Goal: Task Accomplishment & Management: Use online tool/utility

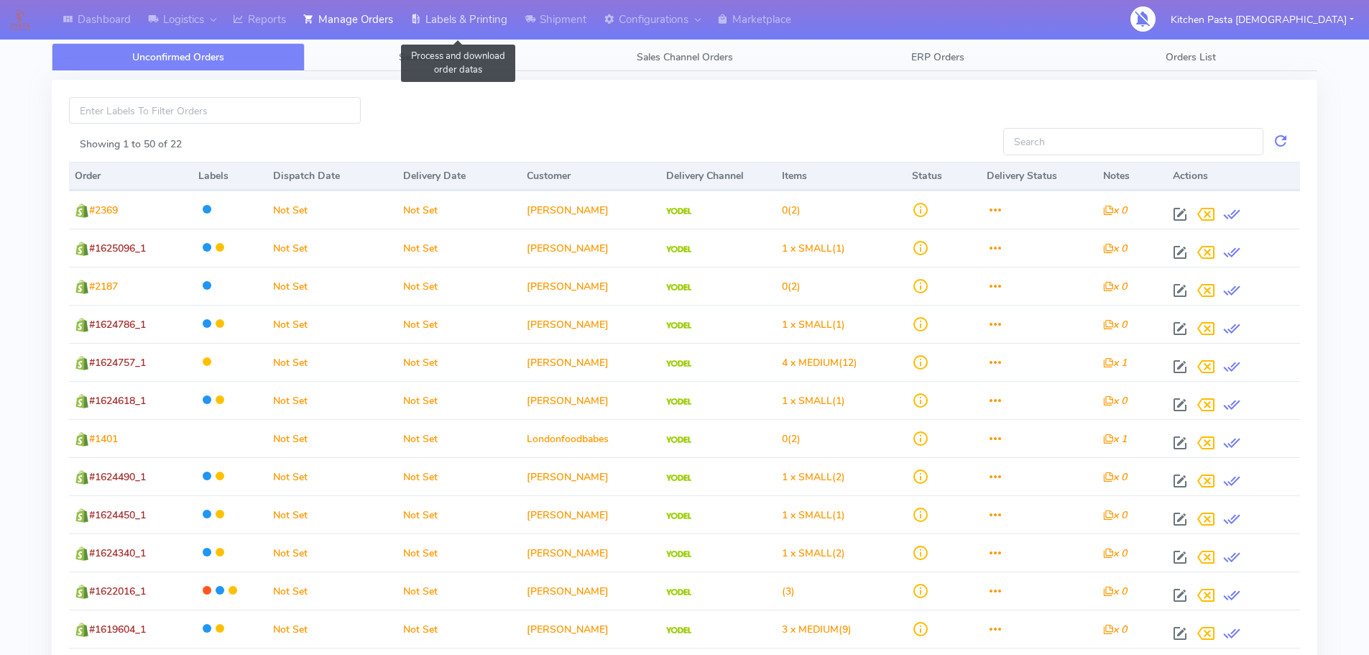
drag, startPoint x: 514, startPoint y: 28, endPoint x: 512, endPoint y: 42, distance: 13.8
click at [514, 27] on link "Labels & Printing" at bounding box center [459, 20] width 114 height 40
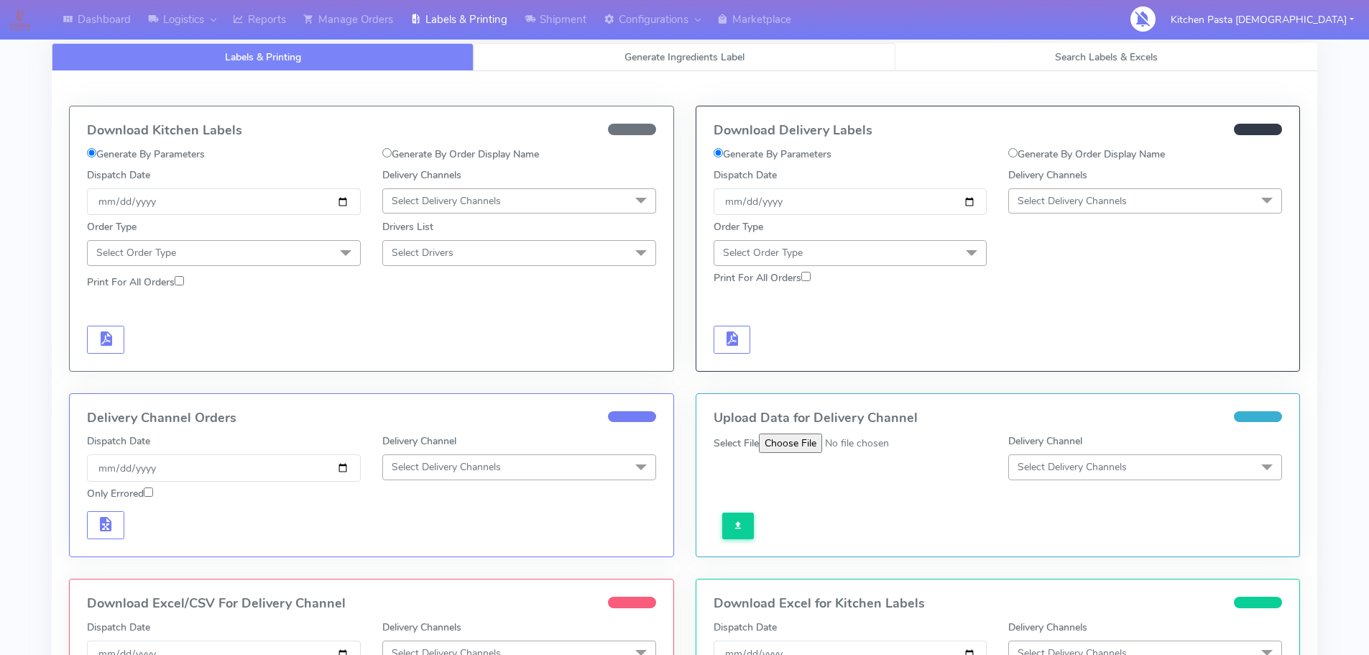
click at [624, 59] on span "Generate Ingredients Label" at bounding box center [684, 57] width 120 height 14
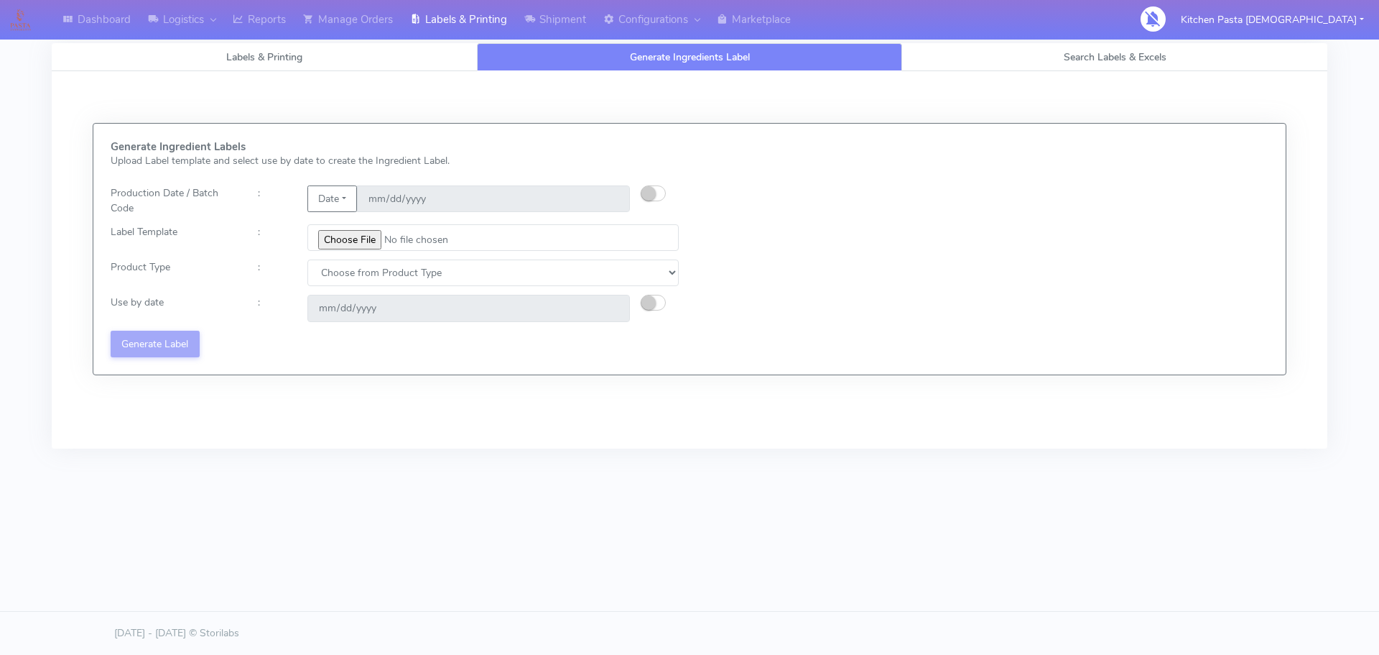
click at [660, 195] on button "button" at bounding box center [653, 193] width 25 height 16
click at [601, 203] on input "[DATE]" at bounding box center [493, 198] width 273 height 27
click at [616, 197] on input "[DATE]" at bounding box center [493, 198] width 273 height 27
type input "[DATE]"
click at [367, 246] on input "file" at bounding box center [493, 237] width 371 height 27
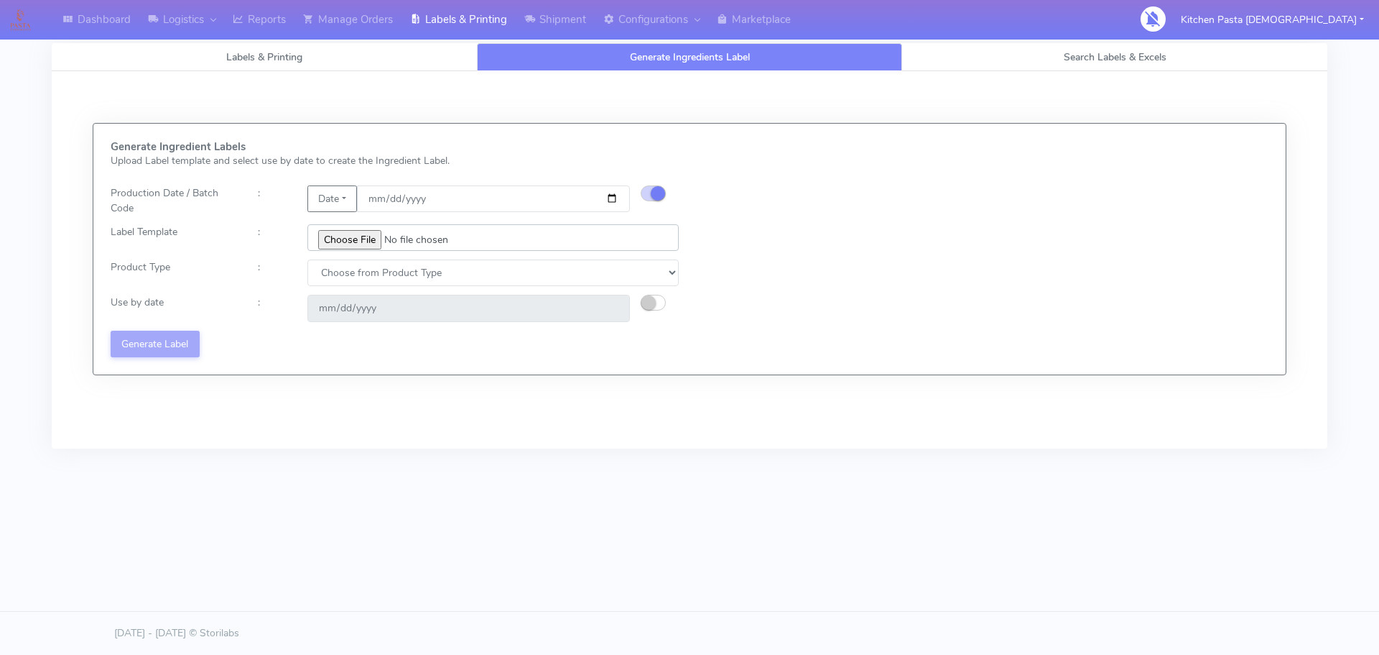
type input "C:\fakepath\Classic Tiramisu V1.jpg"
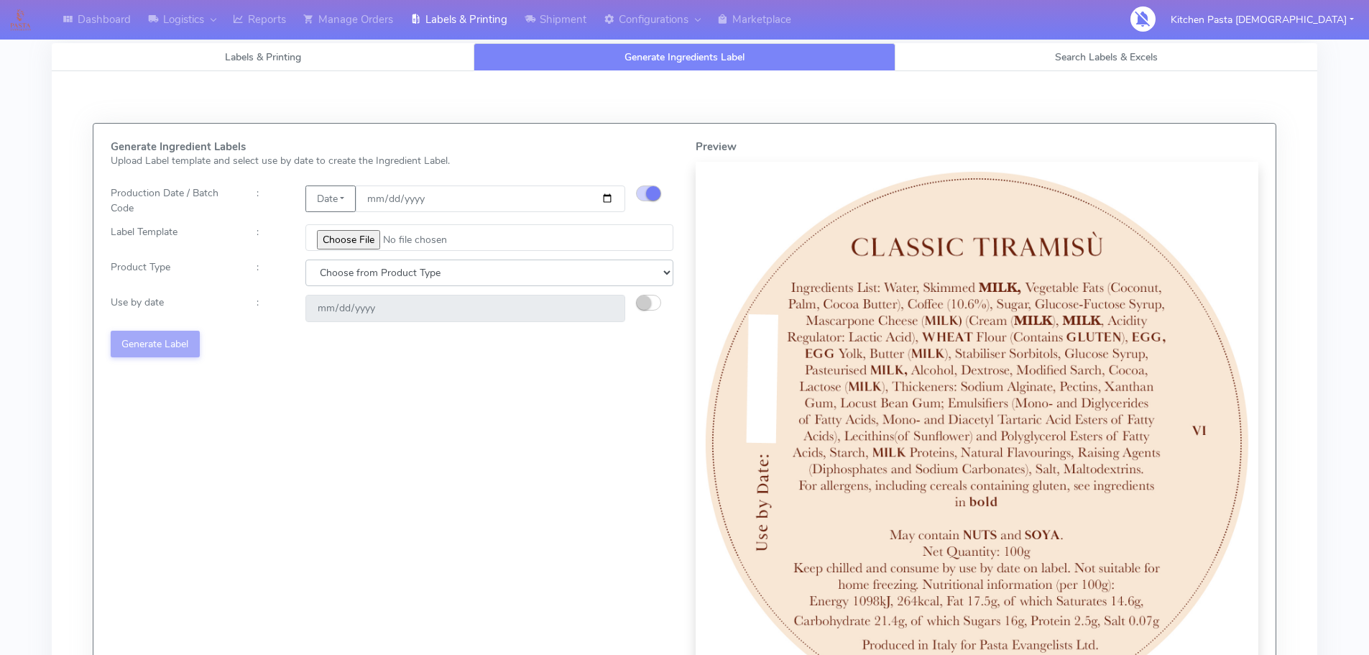
click at [448, 279] on select "Choose from Product Type ECOM ERETAIL CIRCULAR CIRC_DESERTS LASAGNE" at bounding box center [489, 272] width 368 height 27
select select "3"
click at [305, 259] on select "Choose from Product Type ECOM ERETAIL CIRCULAR CIRC_DESERTS LASAGNE" at bounding box center [489, 272] width 368 height 27
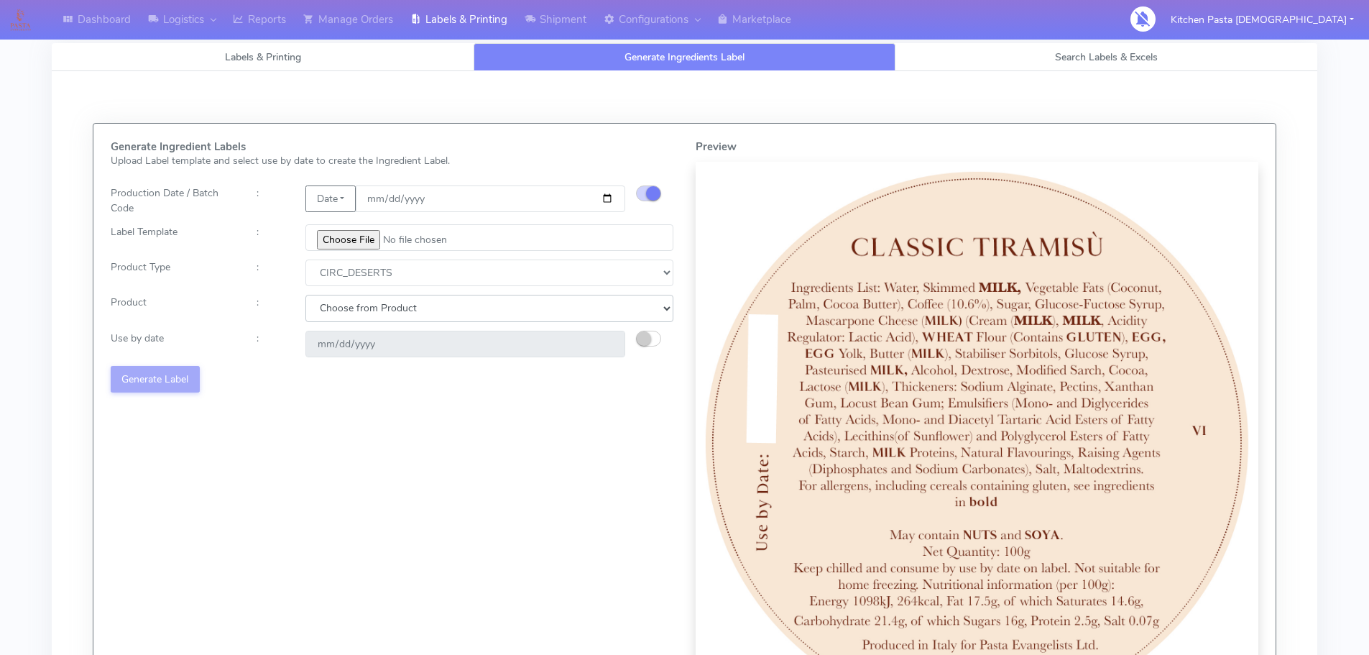
click at [435, 309] on select "Choose from Product CLASSIC_TIRAMISU CREMA_AMARENA PROFITEROLES" at bounding box center [489, 308] width 368 height 27
select select "0"
click at [305, 295] on select "Choose from Product CLASSIC_TIRAMISU CREMA_AMARENA PROFITEROLES" at bounding box center [489, 308] width 368 height 27
click at [644, 341] on small "button" at bounding box center [644, 338] width 14 height 14
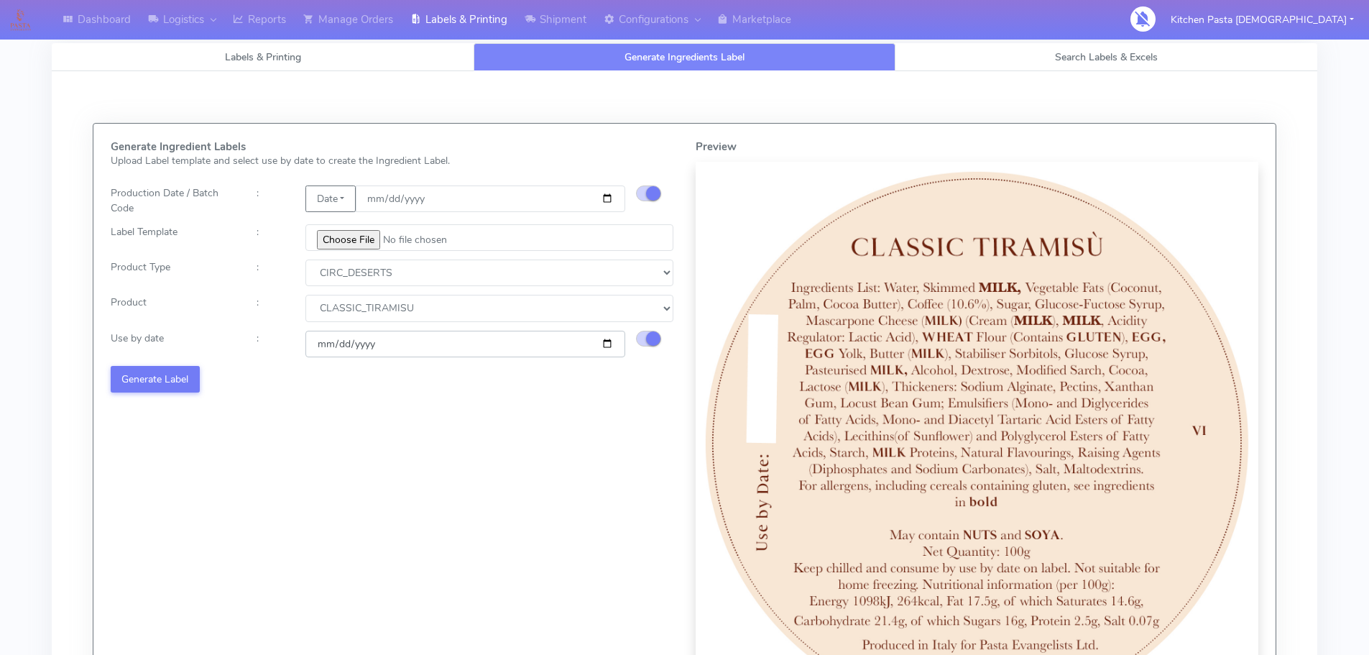
click at [614, 343] on input "[DATE]" at bounding box center [465, 343] width 320 height 27
click at [606, 348] on input "[DATE]" at bounding box center [465, 343] width 320 height 27
type input "[DATE]"
click at [130, 384] on button "Generate Label" at bounding box center [155, 379] width 89 height 27
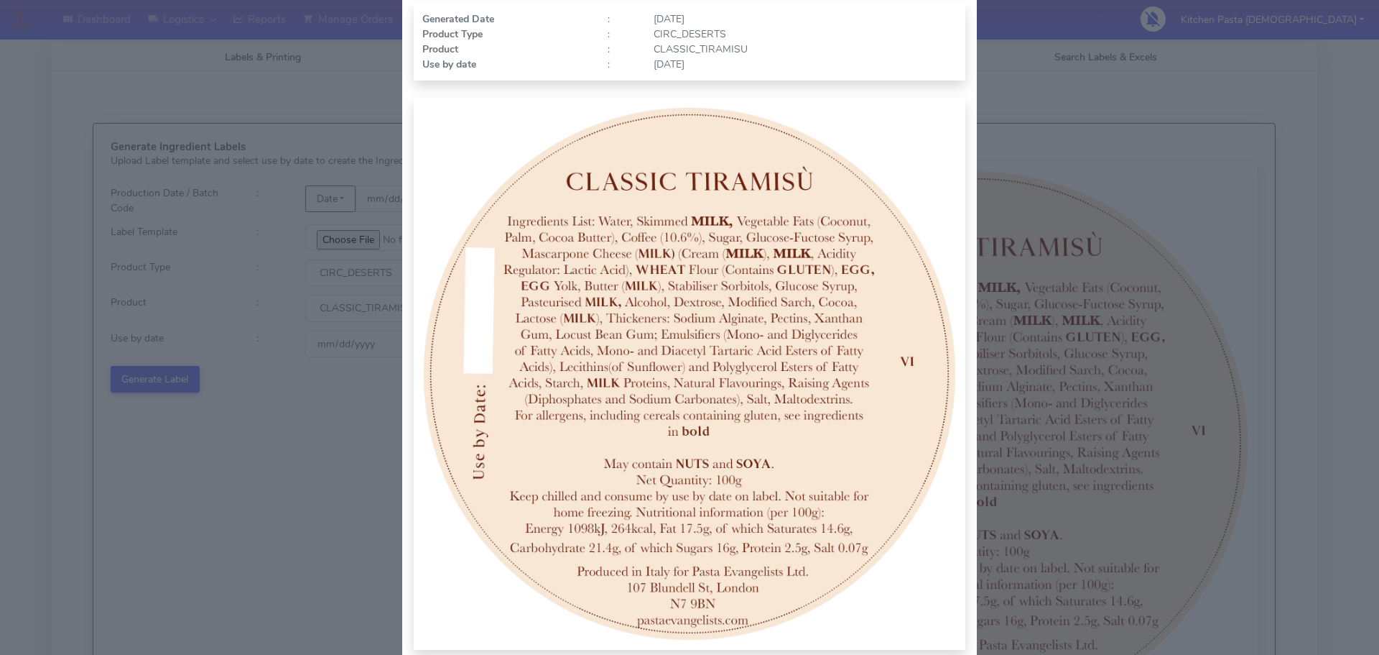
scroll to position [149, 0]
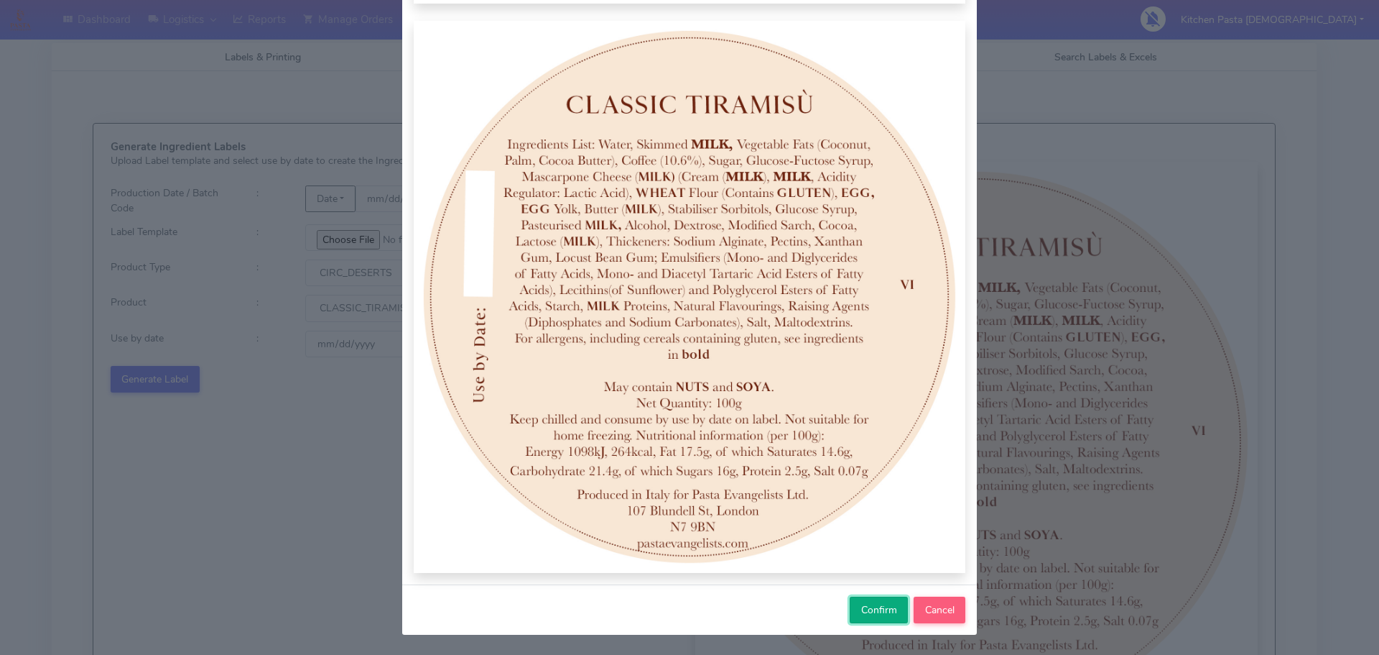
click at [868, 615] on span "Confirm" at bounding box center [879, 610] width 36 height 14
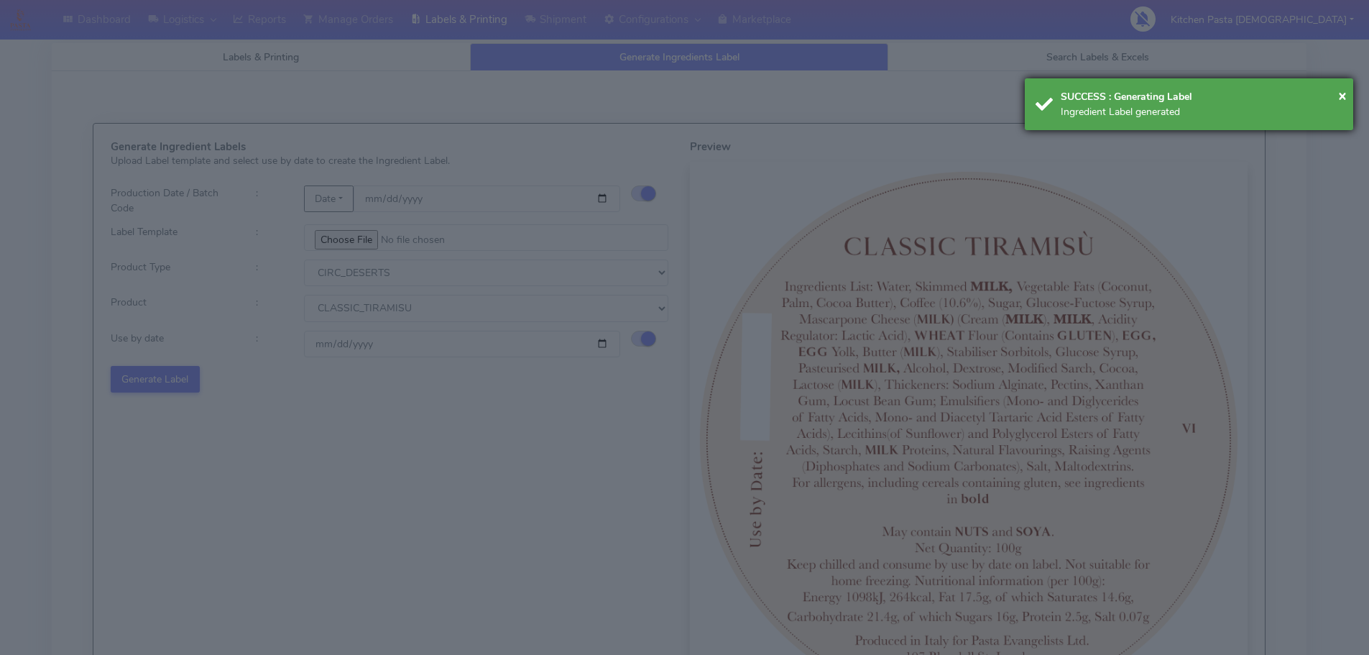
select select
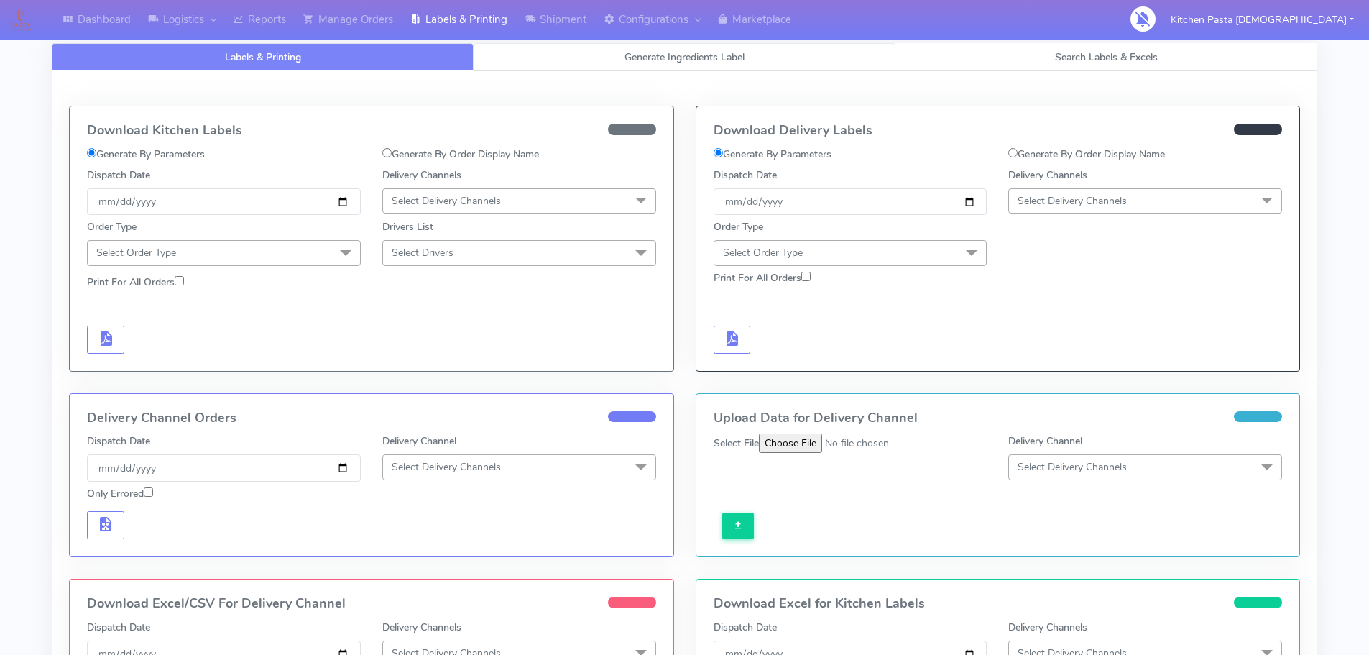
click at [598, 55] on link "Generate Ingredients Label" at bounding box center [684, 57] width 422 height 28
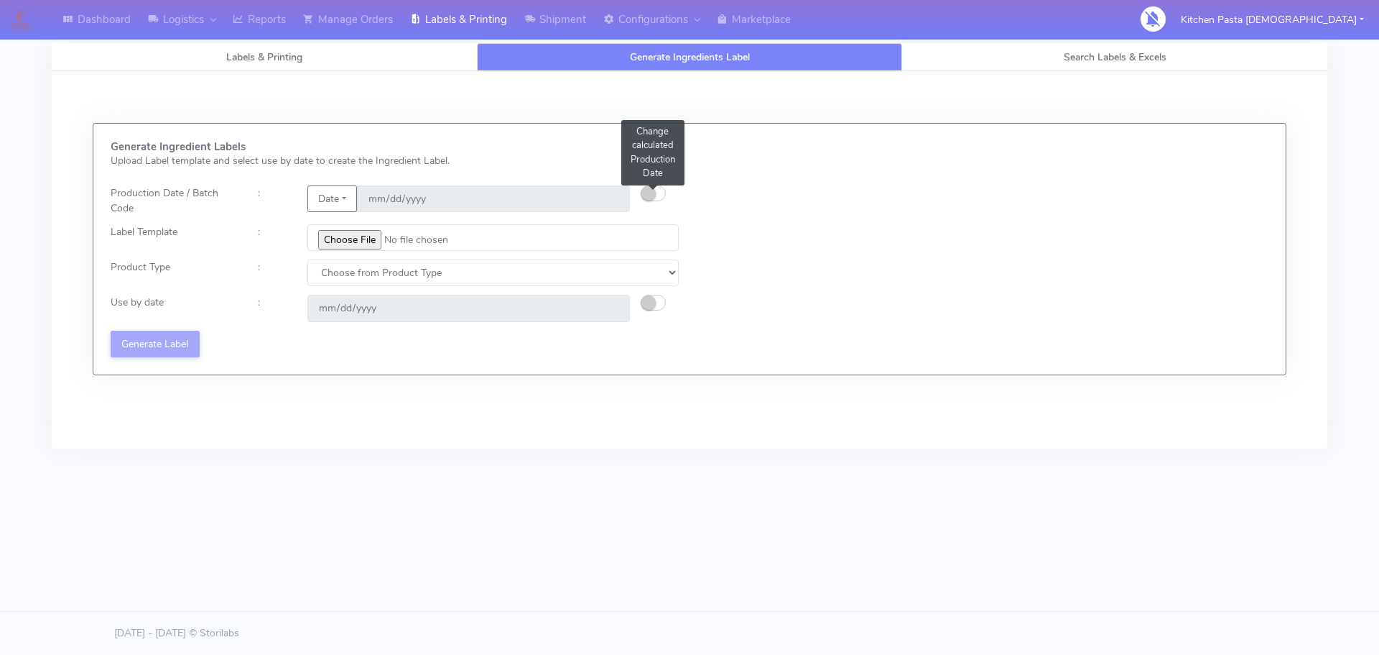
drag, startPoint x: 655, startPoint y: 190, endPoint x: 746, endPoint y: 76, distance: 146.2
click at [656, 190] on button "button" at bounding box center [653, 193] width 25 height 16
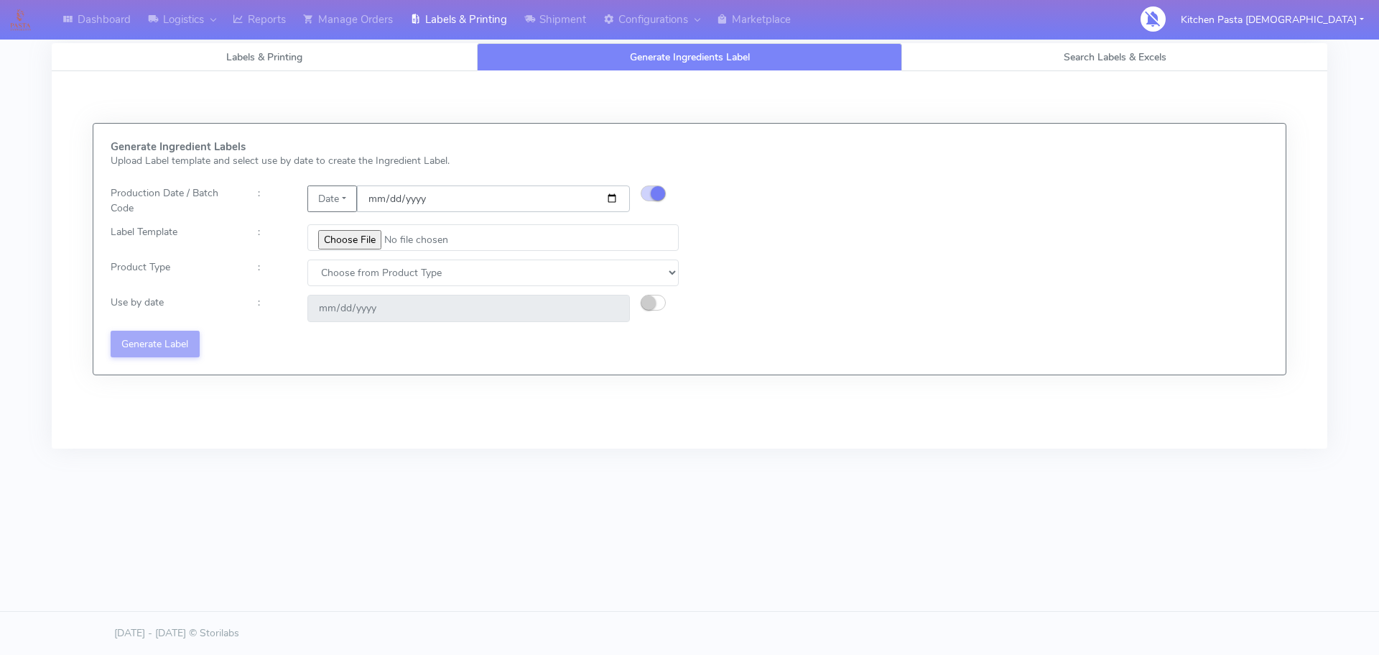
click at [612, 196] on input "[DATE]" at bounding box center [493, 198] width 273 height 27
type input "2025-09-18"
click at [370, 239] on input "file" at bounding box center [493, 237] width 371 height 27
type input "C:\fakepath\Classic Tiramisu V1.jpg"
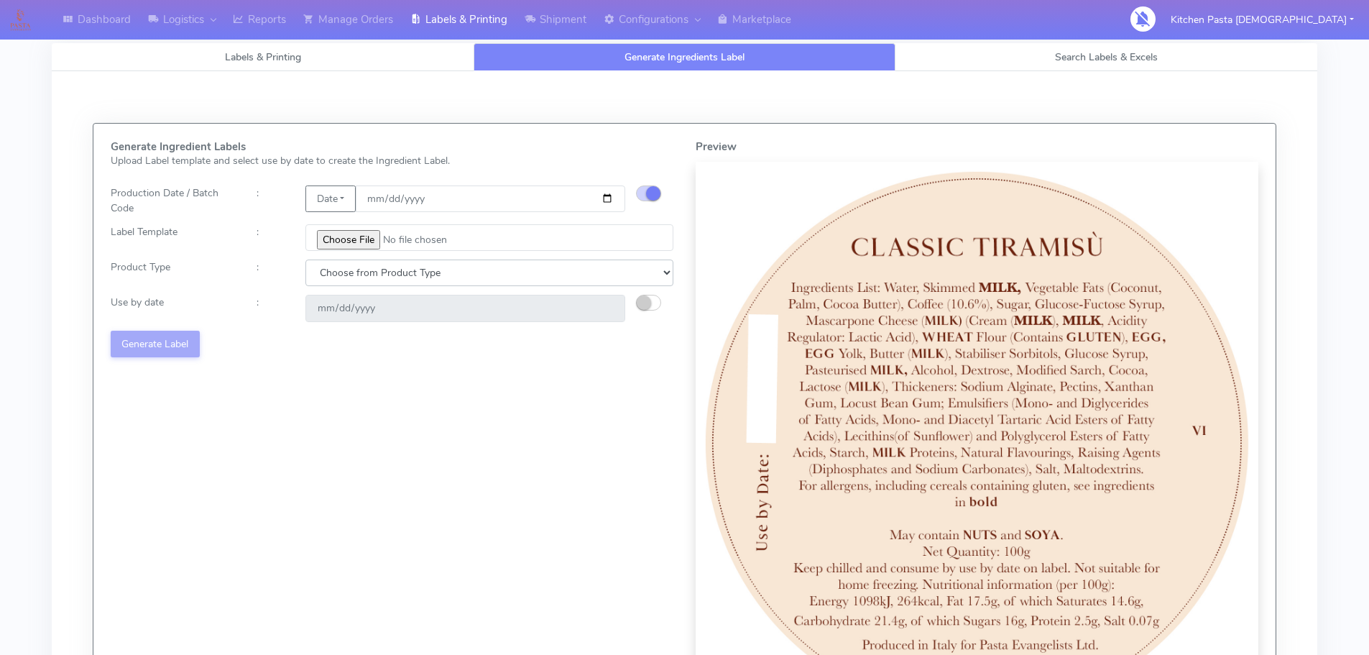
click at [415, 269] on select "Choose from Product Type ECOM ERETAIL CIRCULAR CIRC_DESERTS LASAGNE" at bounding box center [489, 272] width 368 height 27
select select "3"
click at [305, 259] on select "Choose from Product Type ECOM ERETAIL CIRCULAR CIRC_DESERTS LASAGNE" at bounding box center [489, 272] width 368 height 27
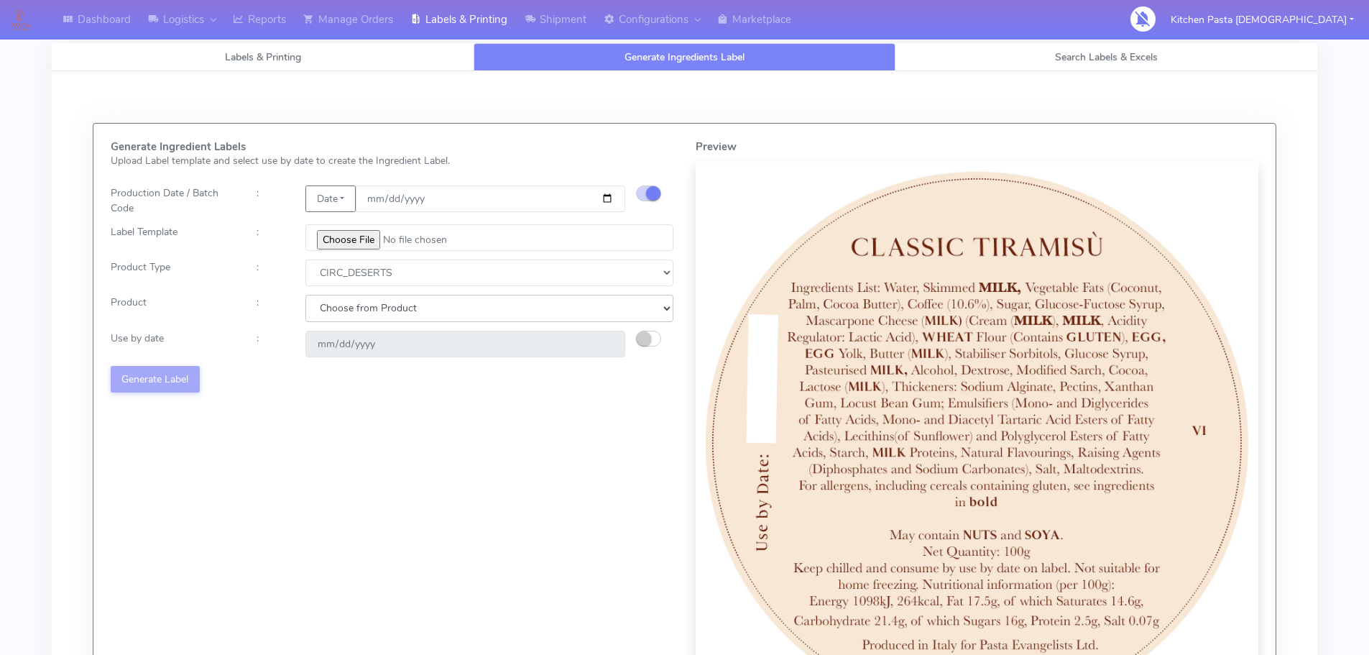
click at [412, 306] on select "Choose from Product CLASSIC_TIRAMISU CREMA_AMARENA PROFITEROLES" at bounding box center [489, 308] width 368 height 27
select select "0"
click at [305, 295] on select "Choose from Product CLASSIC_TIRAMISU CREMA_AMARENA PROFITEROLES" at bounding box center [489, 308] width 368 height 27
click at [637, 338] on small "button" at bounding box center [644, 338] width 14 height 14
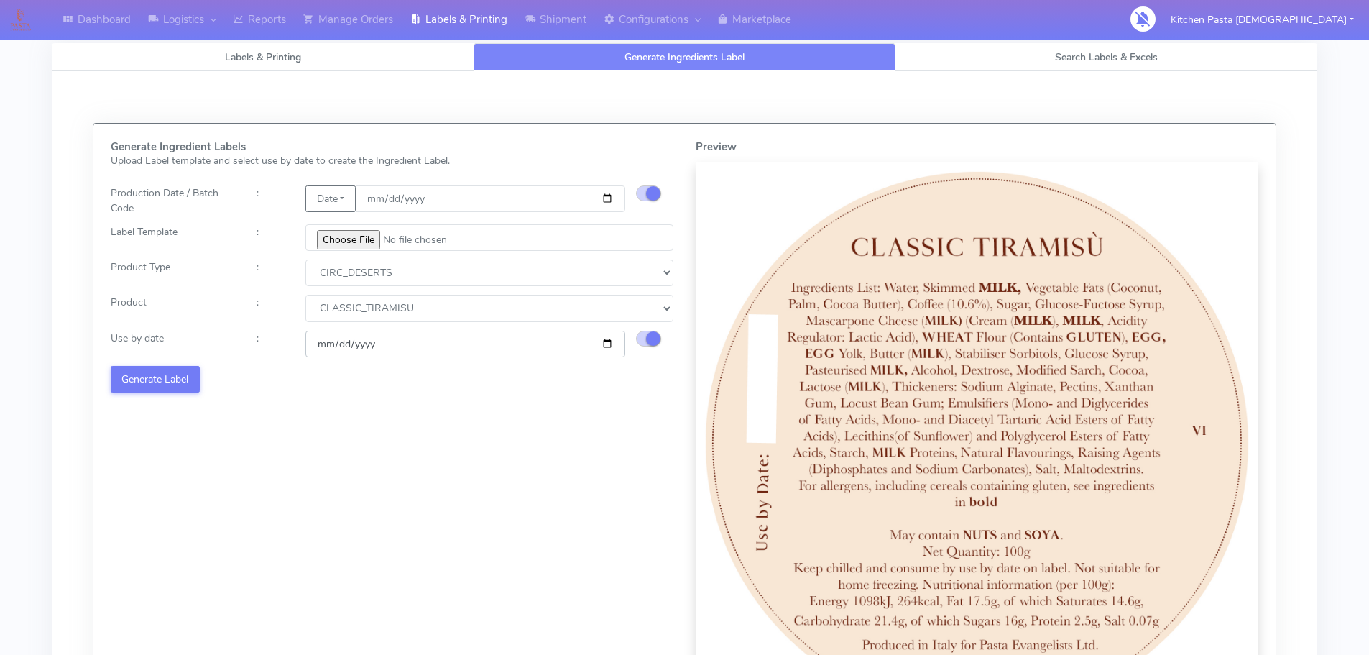
click at [606, 338] on input "[DATE]" at bounding box center [465, 343] width 320 height 27
type input "2025-09-21"
click at [175, 386] on button "Generate Label" at bounding box center [155, 379] width 89 height 27
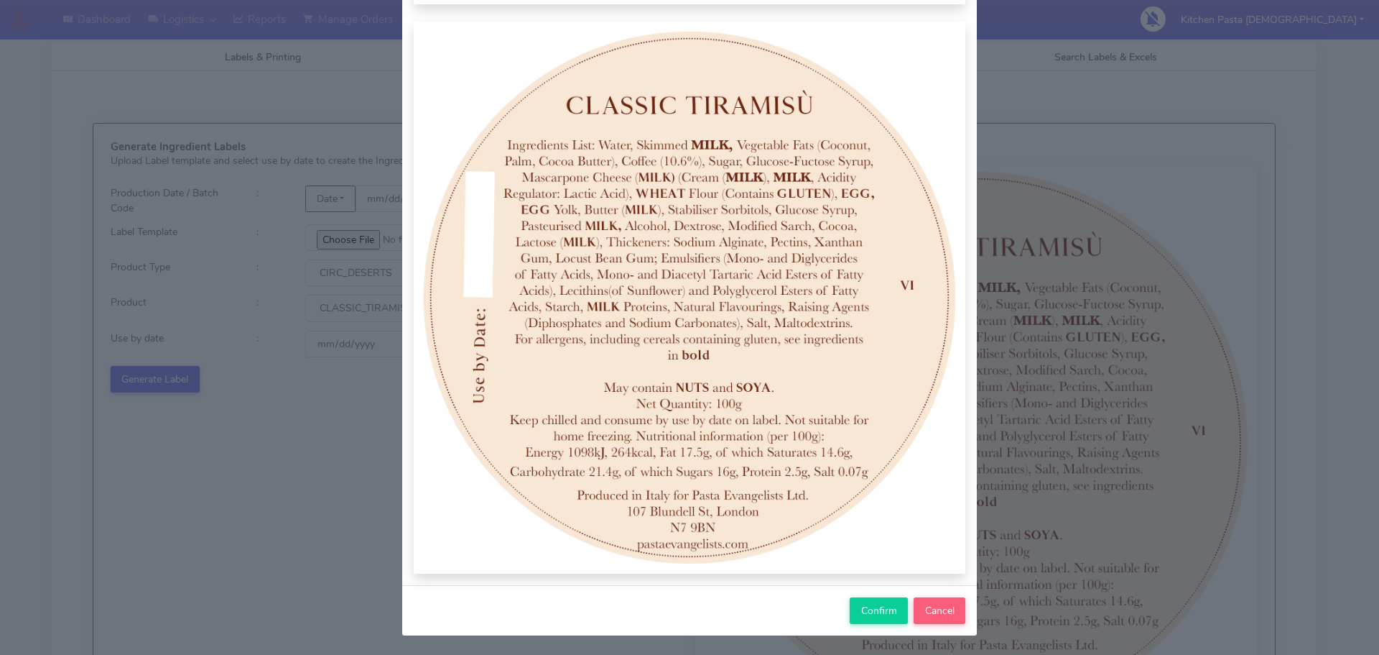
scroll to position [149, 0]
click at [891, 609] on span "Confirm" at bounding box center [879, 610] width 36 height 14
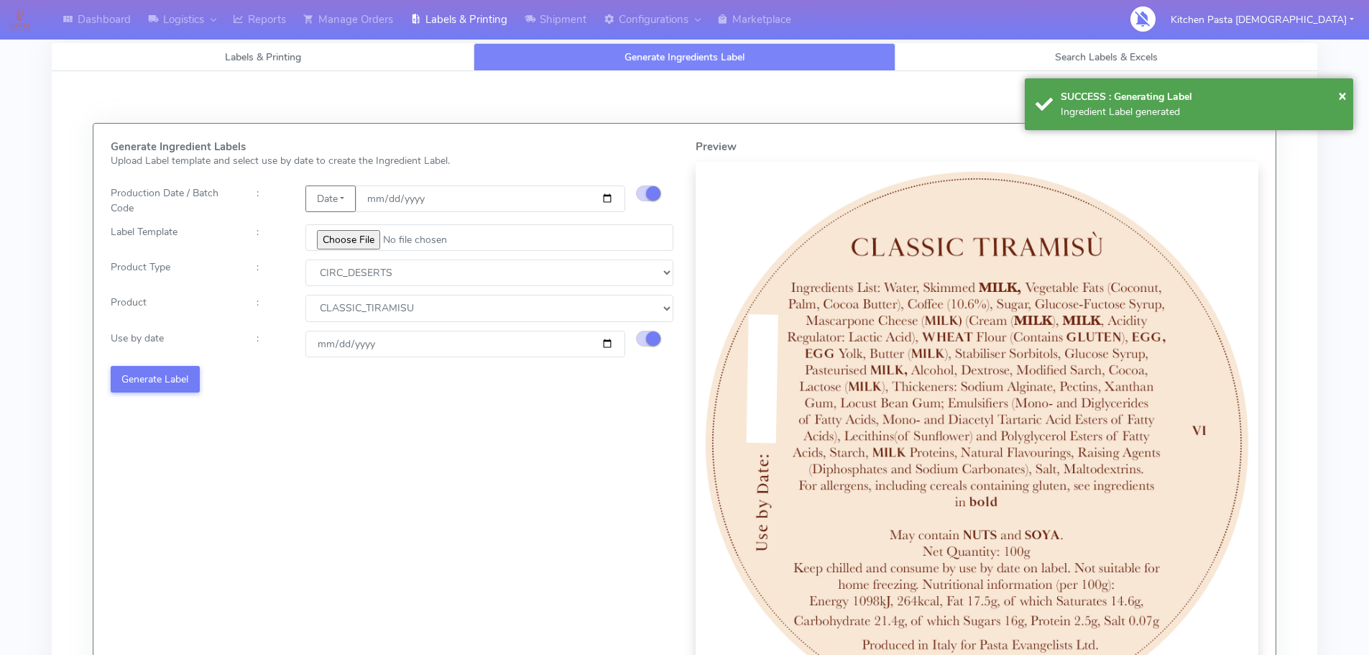
select select
